Goal: Task Accomplishment & Management: Use online tool/utility

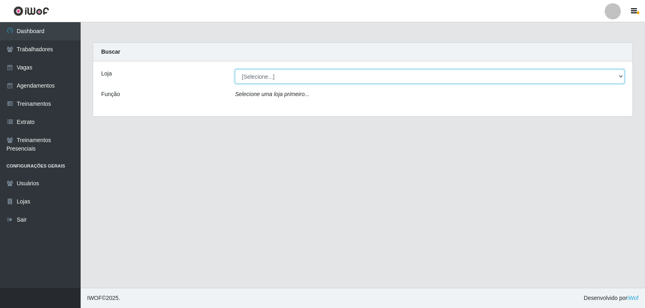
click at [343, 77] on select "[Selecione...] Leite Clan - [GEOGRAPHIC_DATA]" at bounding box center [430, 76] width 390 height 14
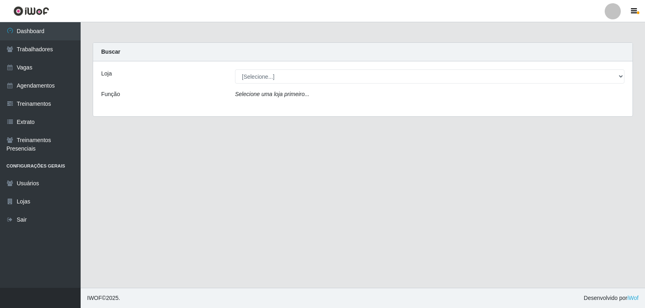
click at [329, 107] on div "Loja [Selecione...] Leite Clan - Bayeux Função Selecione uma loja primeiro..." at bounding box center [363, 88] width 540 height 55
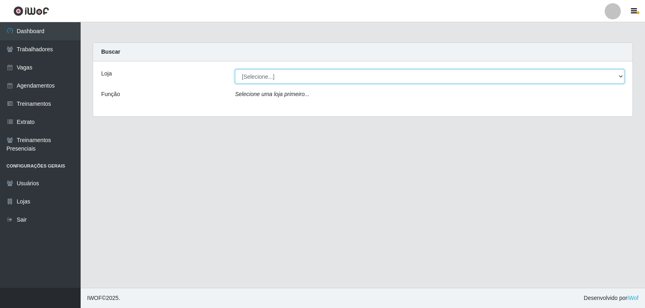
click at [325, 81] on select "[Selecione...] Leite Clan - [GEOGRAPHIC_DATA]" at bounding box center [430, 76] width 390 height 14
select select "452"
click at [235, 69] on select "[Selecione...] Leite Clan - [GEOGRAPHIC_DATA]" at bounding box center [430, 76] width 390 height 14
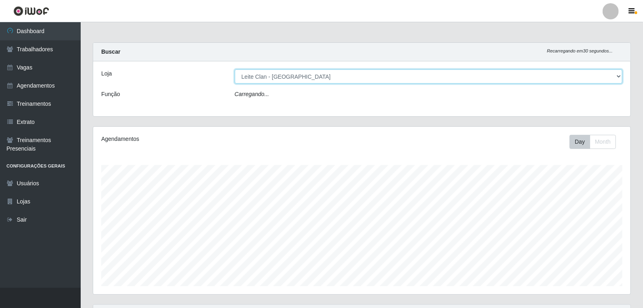
scroll to position [167, 537]
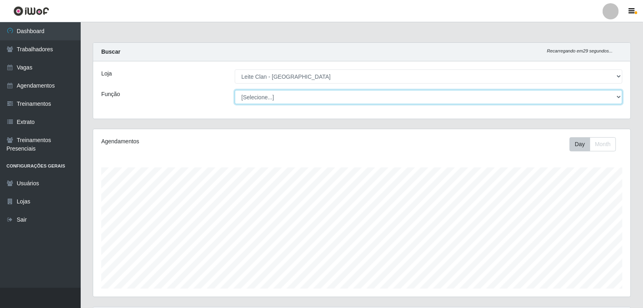
click at [310, 95] on select "[Selecione...] ASG ASG + Carregador e Descarregador de Caminhão Carregador e De…" at bounding box center [429, 97] width 388 height 14
select select "138"
click at [235, 90] on select "[Selecione...] ASG ASG + Carregador e Descarregador de Caminhão Carregador e De…" at bounding box center [429, 97] width 388 height 14
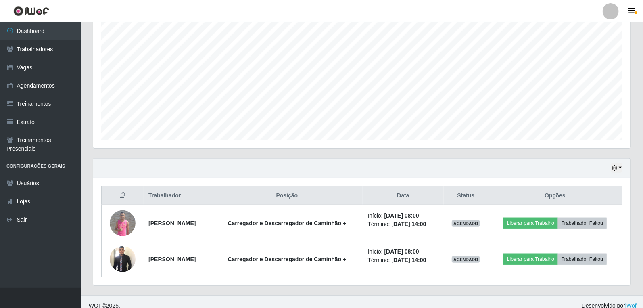
scroll to position [156, 0]
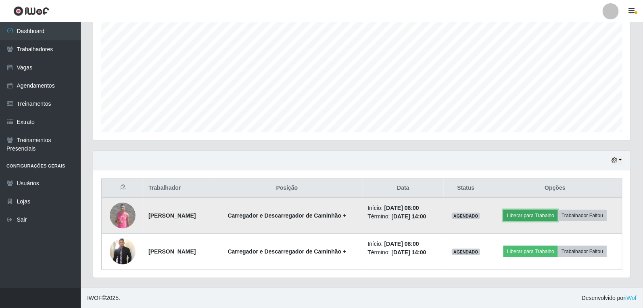
click at [530, 216] on button "Liberar para Trabalho" at bounding box center [530, 215] width 54 height 11
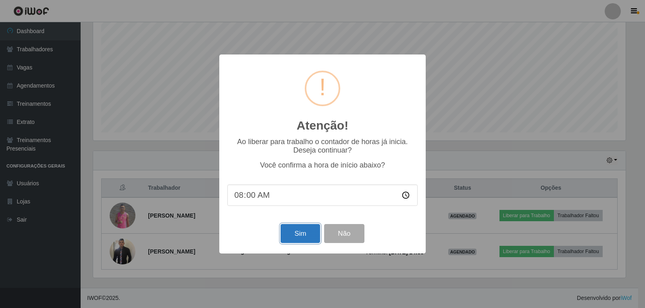
click at [303, 232] on button "Sim" at bounding box center [300, 233] width 39 height 19
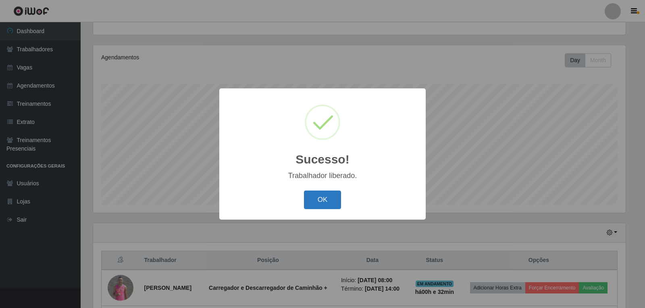
click at [325, 196] on button "OK" at bounding box center [323, 199] width 38 height 19
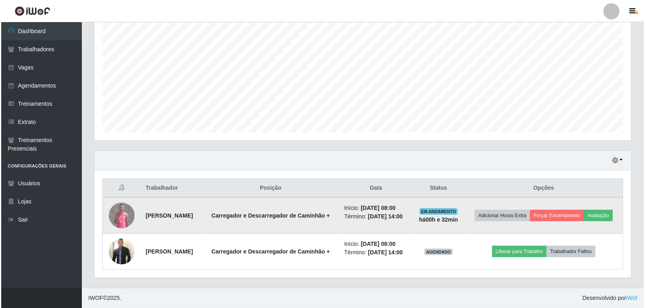
scroll to position [168, 0]
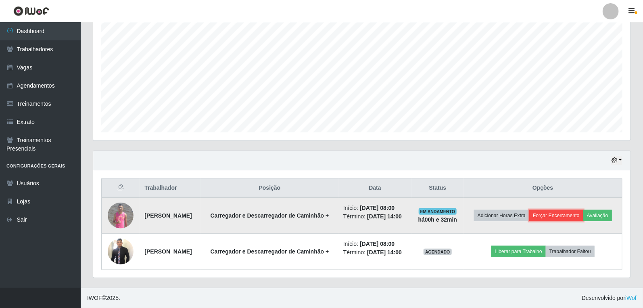
click at [575, 210] on button "Forçar Encerramento" at bounding box center [556, 215] width 54 height 11
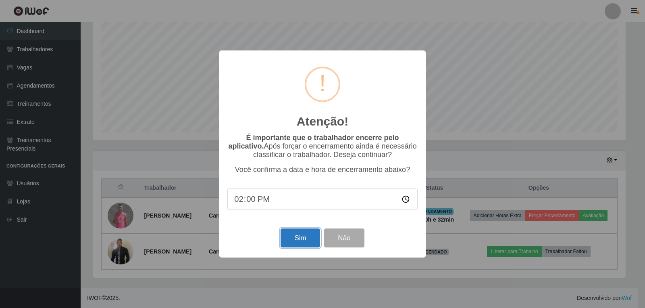
click at [293, 237] on button "Sim" at bounding box center [300, 237] width 39 height 19
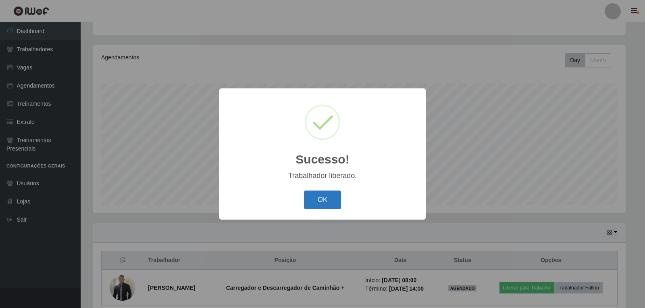
click at [326, 200] on button "OK" at bounding box center [323, 199] width 38 height 19
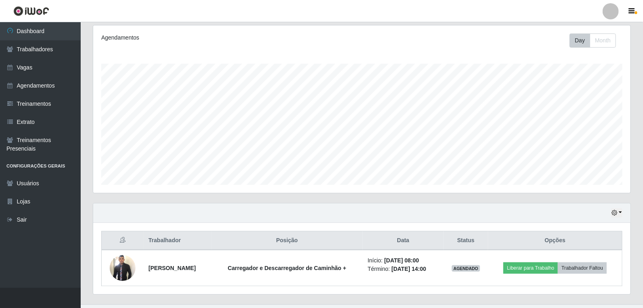
scroll to position [120, 0]
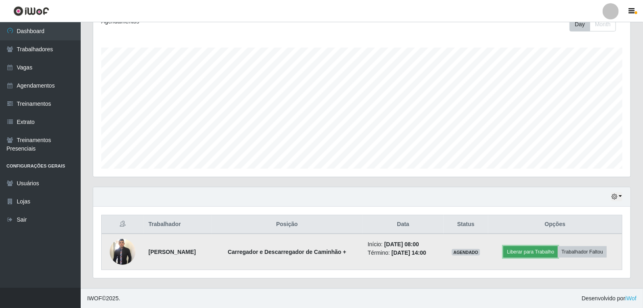
click at [540, 251] on button "Liberar para Trabalho" at bounding box center [530, 251] width 54 height 11
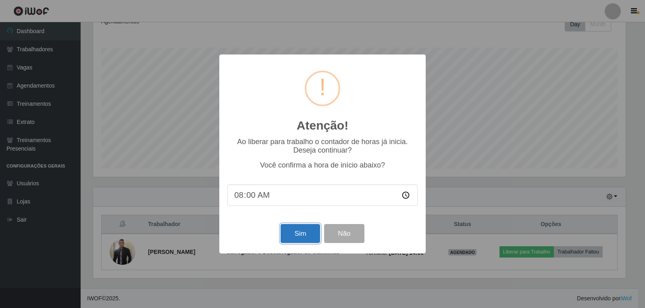
click at [295, 232] on button "Sim" at bounding box center [300, 233] width 39 height 19
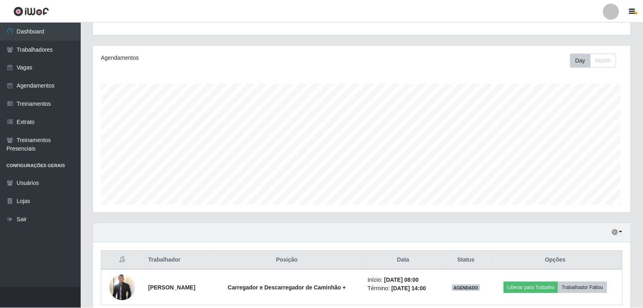
scroll to position [0, 0]
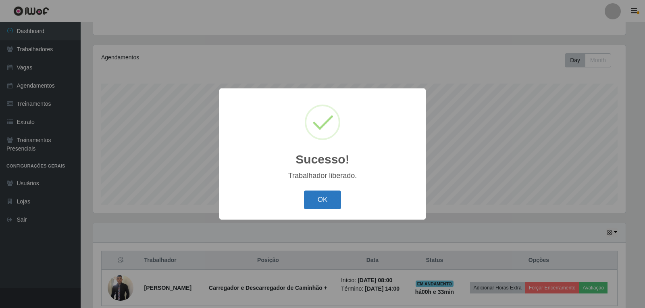
click at [326, 202] on button "OK" at bounding box center [323, 199] width 38 height 19
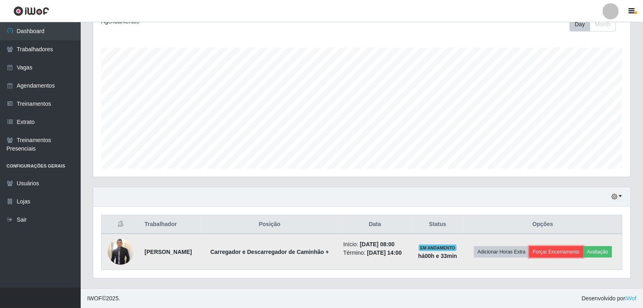
click at [551, 250] on button "Forçar Encerramento" at bounding box center [556, 251] width 54 height 11
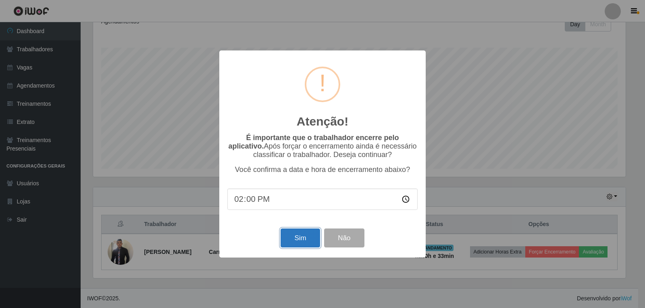
click at [304, 236] on button "Sim" at bounding box center [300, 237] width 39 height 19
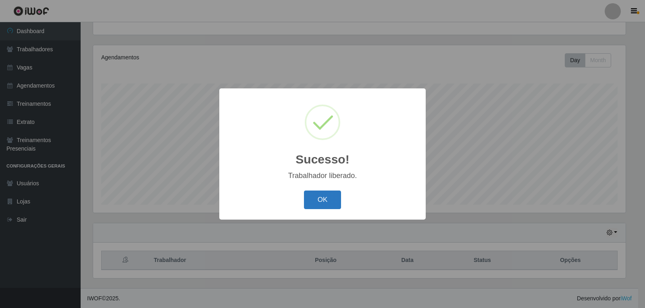
click at [323, 206] on button "OK" at bounding box center [323, 199] width 38 height 19
